Goal: Task Accomplishment & Management: Manage account settings

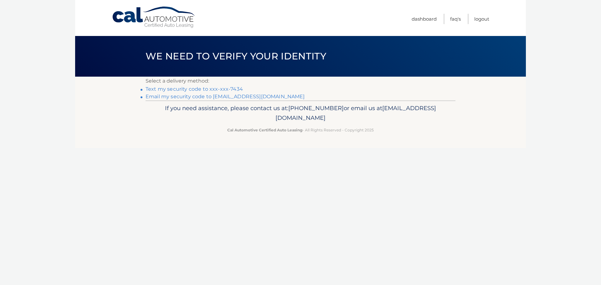
click at [209, 87] on link "Text my security code to xxx-xxx-7434" at bounding box center [194, 89] width 97 height 6
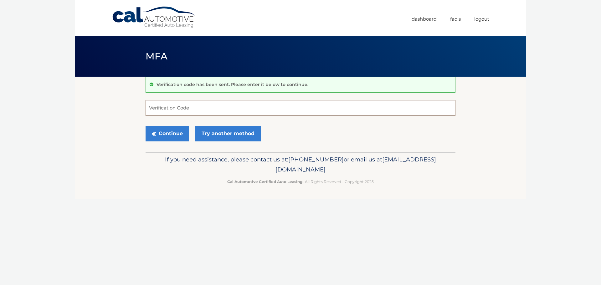
click at [160, 108] on input "Verification Code" at bounding box center [301, 108] width 310 height 16
type input "037156"
click at [173, 134] on button "Continue" at bounding box center [168, 134] width 44 height 16
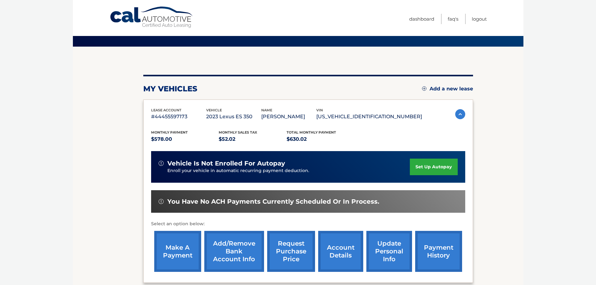
scroll to position [31, 0]
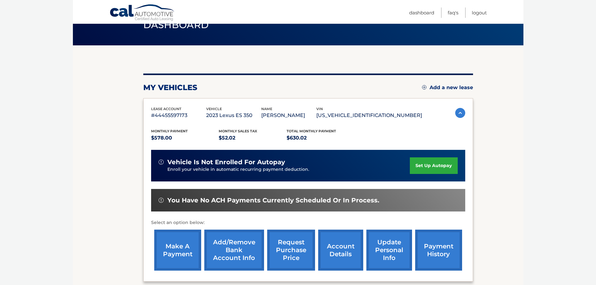
click at [170, 251] on link "make a payment" at bounding box center [177, 250] width 47 height 41
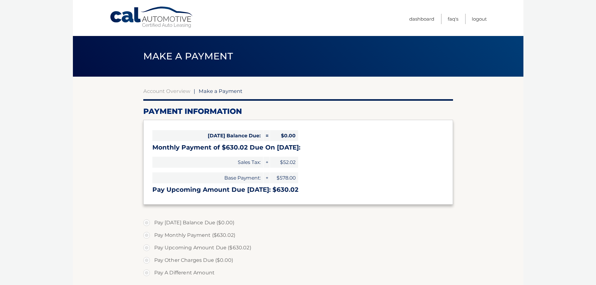
select select "Yzc1OTU2MWUtMWQ0Mi00Y2NkLWJjNjktYThmN2QzOWM1ZDNi"
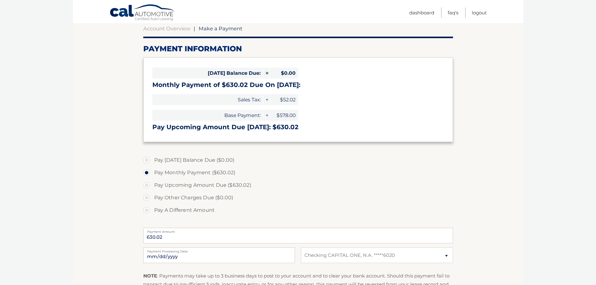
scroll to position [94, 0]
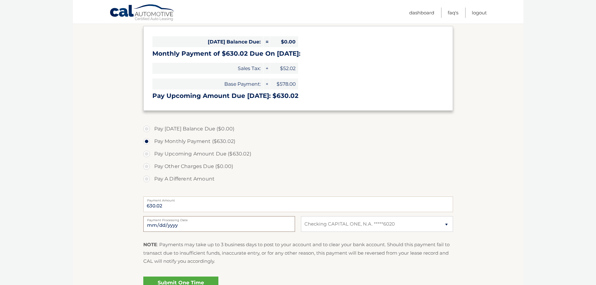
click at [157, 223] on input "2025-10-09" at bounding box center [219, 224] width 152 height 16
type input "2025-10-26"
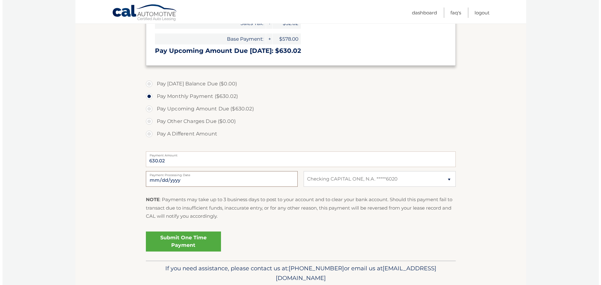
scroll to position [157, 0]
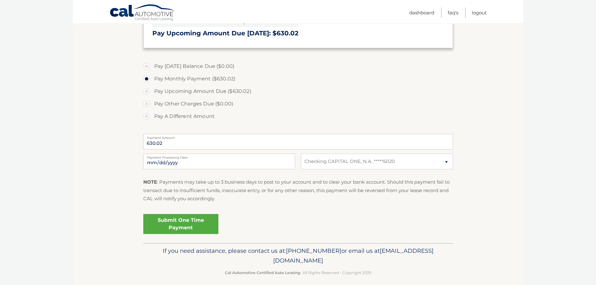
click at [182, 221] on link "Submit One Time Payment" at bounding box center [180, 224] width 75 height 20
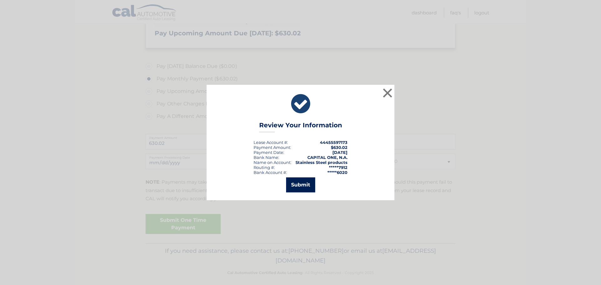
click at [300, 186] on button "Submit" at bounding box center [300, 184] width 29 height 15
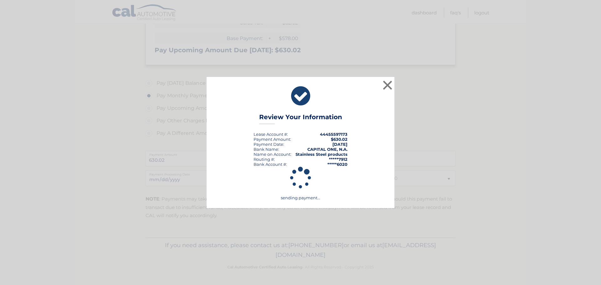
scroll to position [140, 0]
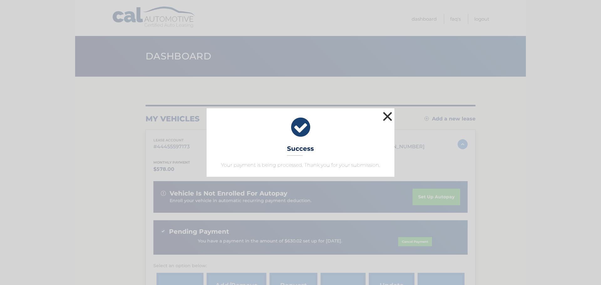
click at [389, 116] on button "×" at bounding box center [387, 116] width 13 height 13
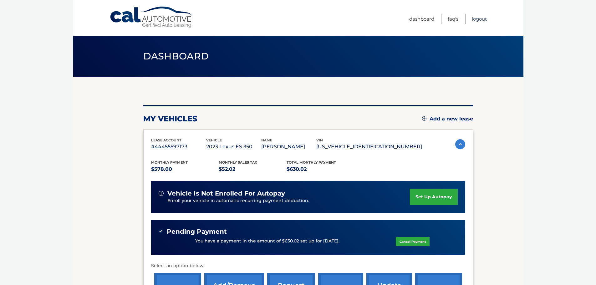
click at [483, 19] on link "Logout" at bounding box center [479, 19] width 15 height 10
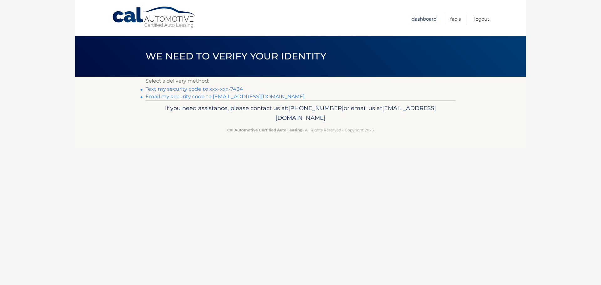
click at [422, 19] on link "Dashboard" at bounding box center [424, 19] width 25 height 10
click at [206, 88] on link "Text my security code to xxx-xxx-7434" at bounding box center [194, 89] width 97 height 6
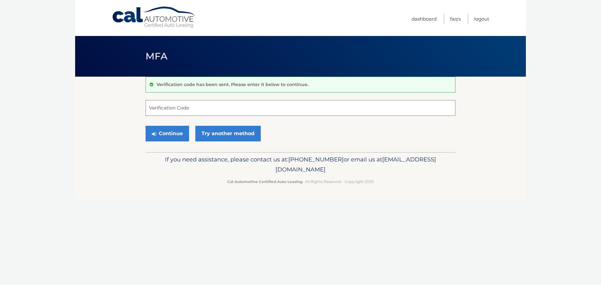
click at [183, 108] on input "Verification Code" at bounding box center [301, 108] width 310 height 16
type input "408872"
click at [174, 135] on button "Continue" at bounding box center [168, 134] width 44 height 16
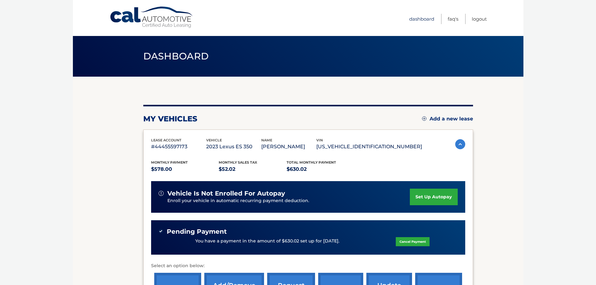
click at [423, 20] on link "Dashboard" at bounding box center [421, 19] width 25 height 10
click at [423, 19] on link "Dashboard" at bounding box center [421, 19] width 25 height 10
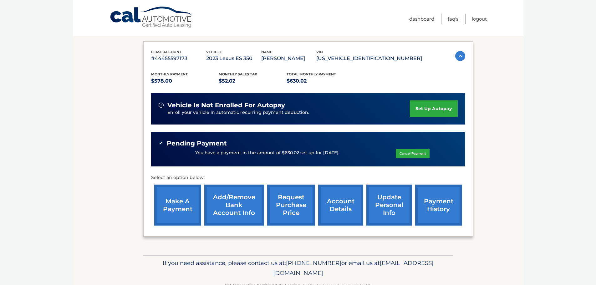
scroll to position [106, 0]
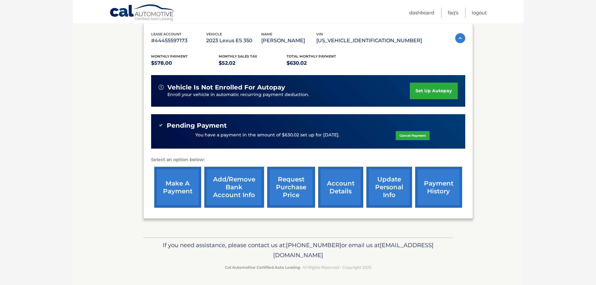
click at [380, 193] on link "update personal info" at bounding box center [390, 187] width 46 height 41
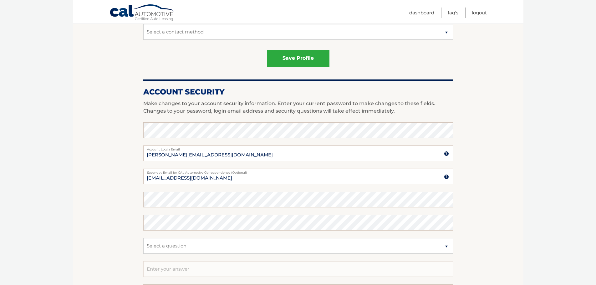
scroll to position [219, 0]
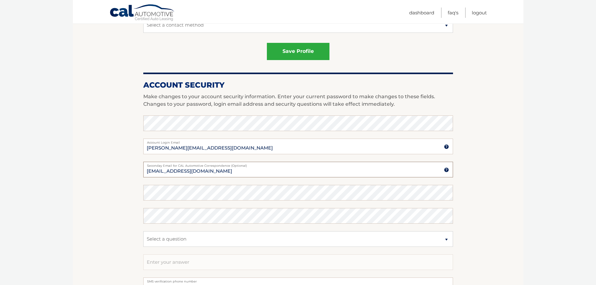
drag, startPoint x: 212, startPoint y: 171, endPoint x: 171, endPoint y: 175, distance: 41.6
click at [169, 174] on input "[EMAIL_ADDRESS][DOMAIN_NAME]" at bounding box center [298, 170] width 310 height 16
click at [336, 202] on fieldset "Enter your current password to make changes to these fields [EMAIL_ADDRESS][DOM…" at bounding box center [298, 197] width 310 height 162
click at [84, 184] on section "Account Overview | Edit Profile account information [STREET_ADDRESS][PERSON_NAM…" at bounding box center [298, 99] width 451 height 483
click at [115, 183] on section "Account Overview | Edit Profile account information 31 South Sterley St Street …" at bounding box center [298, 99] width 451 height 483
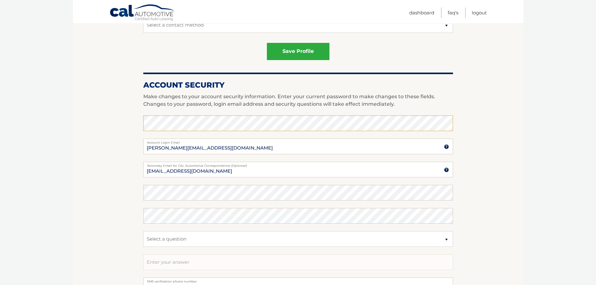
click at [103, 187] on section "Account Overview | Edit Profile account information 31 South Sterley St Street …" at bounding box center [298, 99] width 451 height 483
click at [190, 171] on input "melkrose24@gmaol.com" at bounding box center [298, 170] width 310 height 16
type input "[EMAIL_ADDRESS][DOMAIN_NAME]"
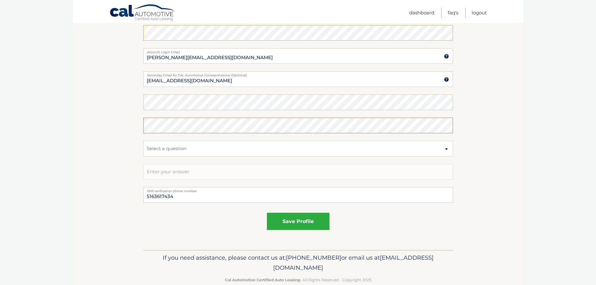
scroll to position [313, 0]
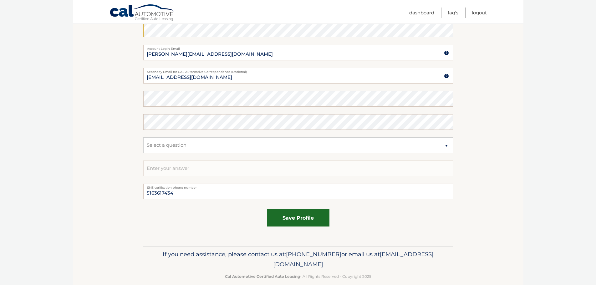
click at [287, 218] on button "save profile" at bounding box center [298, 217] width 63 height 17
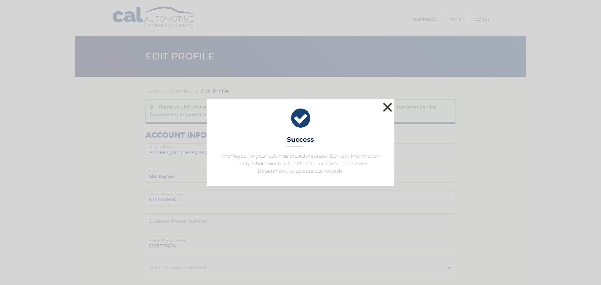
click at [385, 104] on button "×" at bounding box center [387, 107] width 13 height 13
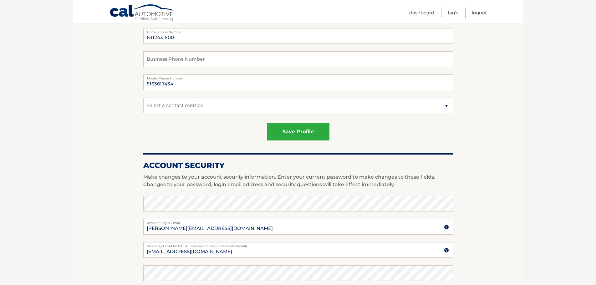
scroll to position [188, 0]
